Goal: Check status: Check status

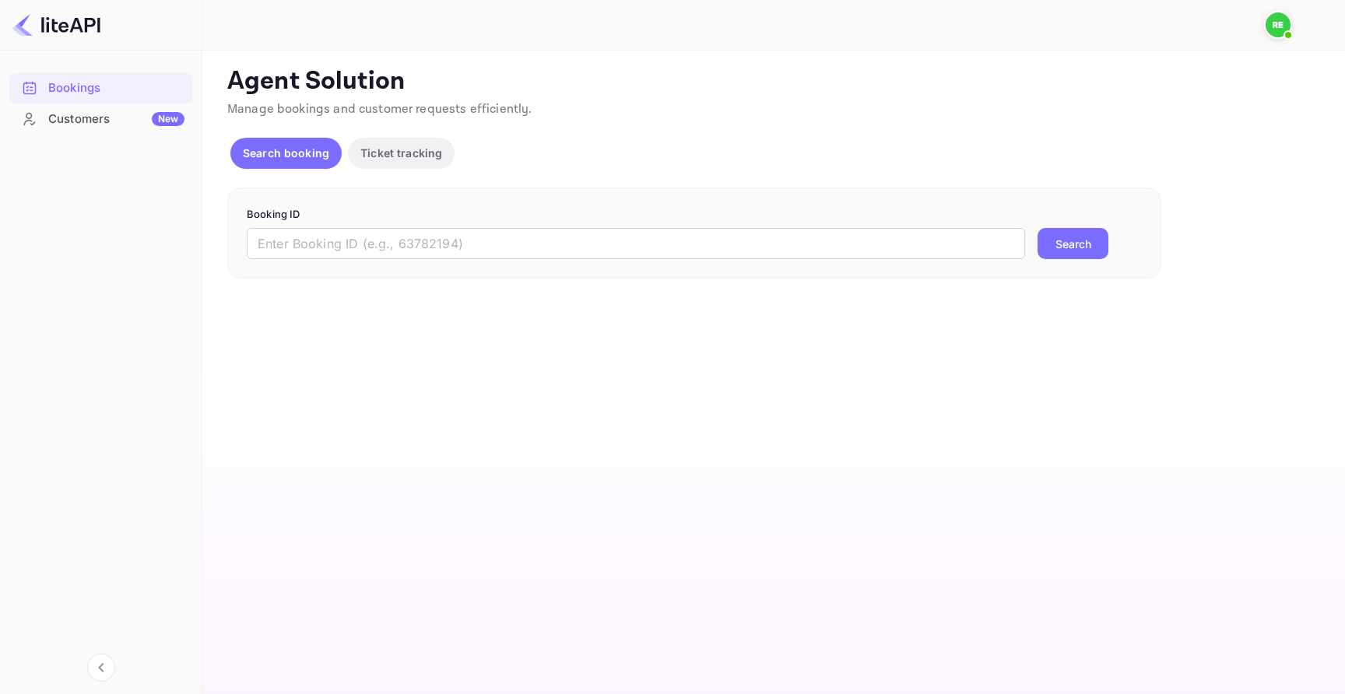
click at [433, 162] on button "Ticket tracking" at bounding box center [401, 153] width 107 height 31
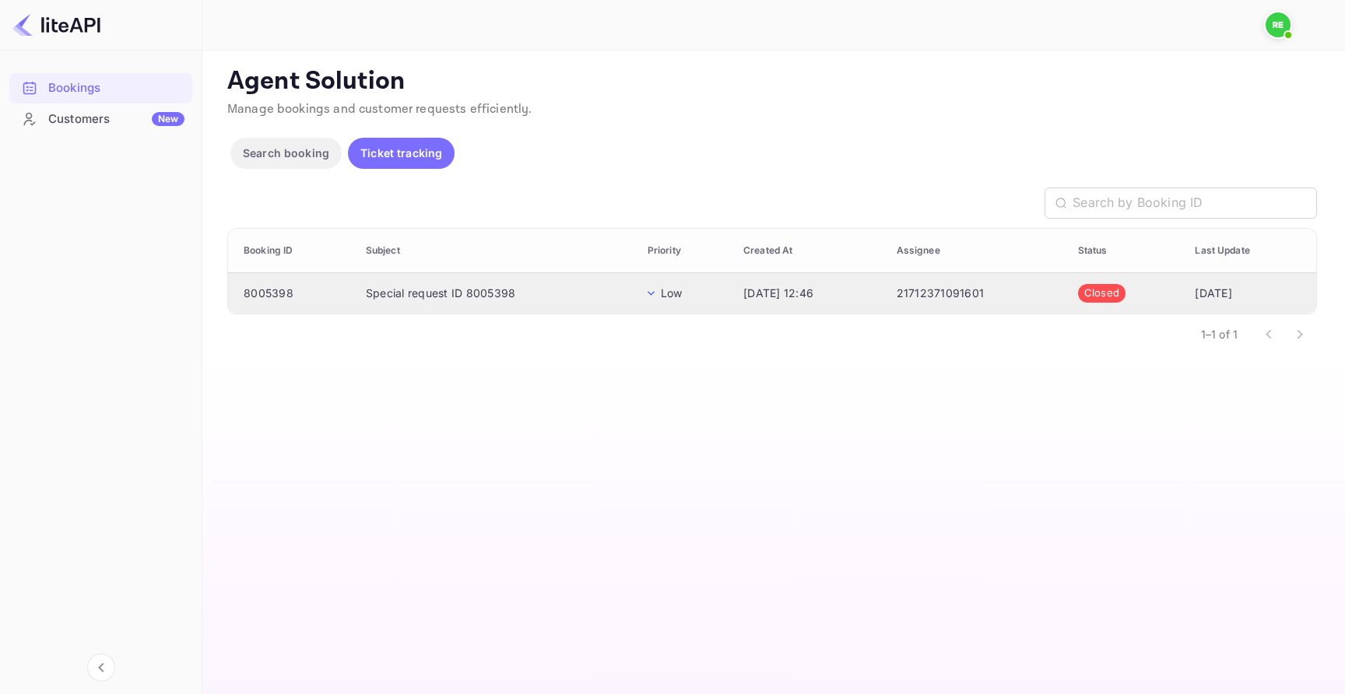
click at [427, 286] on td "Special request ID 8005398" at bounding box center [494, 292] width 282 height 41
